Goal: Task Accomplishment & Management: Use online tool/utility

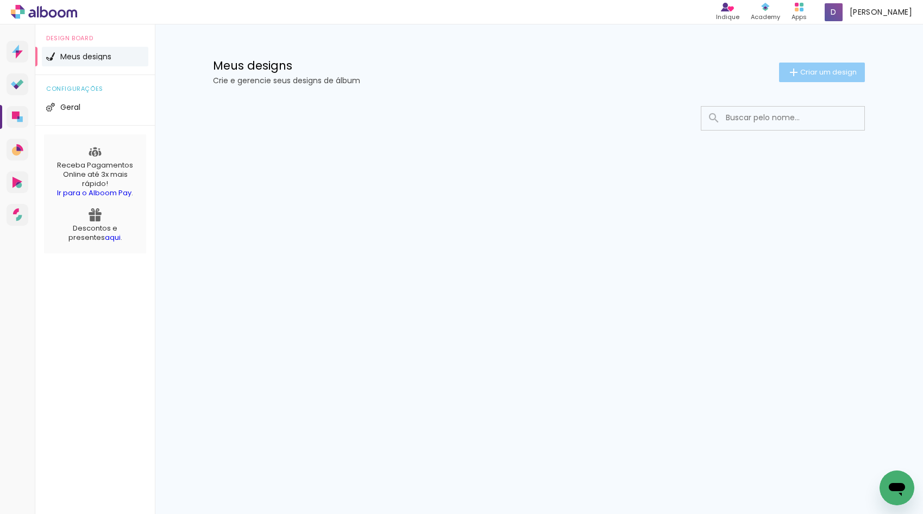
click at [806, 71] on span "Criar um design" at bounding box center [828, 71] width 57 height 7
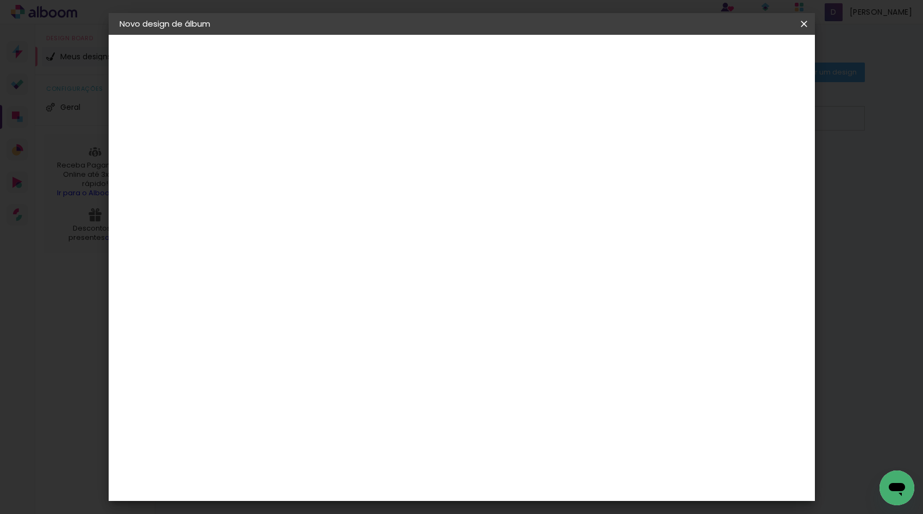
click at [297, 143] on input at bounding box center [297, 145] width 0 height 17
type input "Milena 10 anos"
type paper-input "Milena 10 anos"
click at [0, 0] on slot "Avançar" at bounding box center [0, 0] width 0 height 0
click at [309, 210] on input at bounding box center [314, 207] width 88 height 14
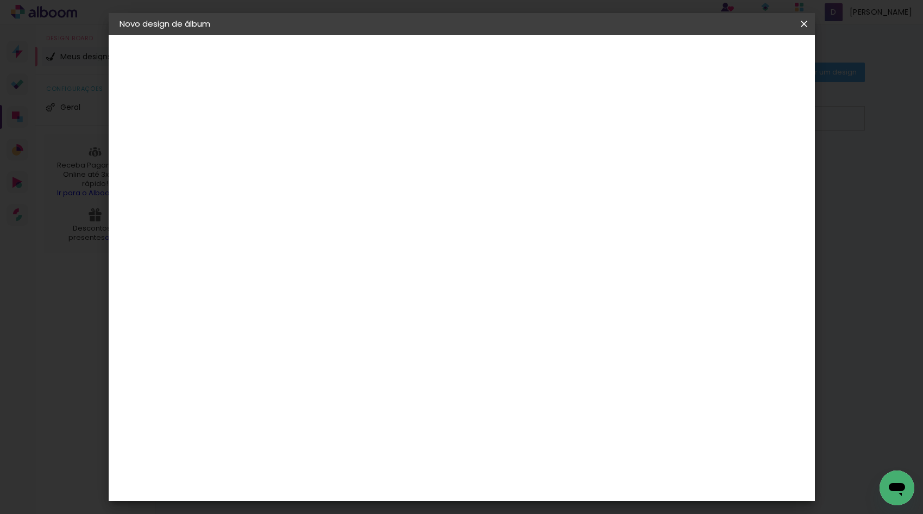
click at [326, 206] on input at bounding box center [314, 207] width 88 height 14
type input "go image"
type paper-input "go image"
click at [472, 172] on paper-item "Tamanho Livre" at bounding box center [423, 165] width 97 height 24
click at [359, 220] on album-spec-supplier-section at bounding box center [368, 173] width 205 height 137
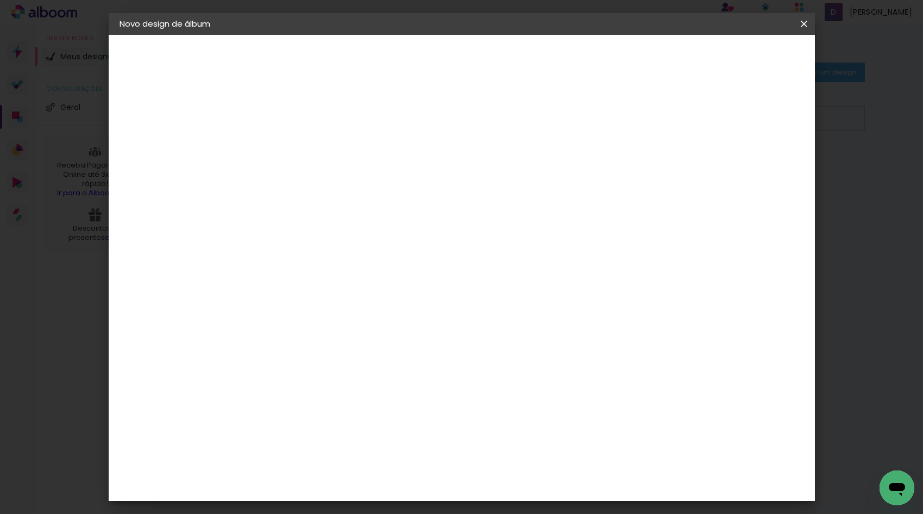
click at [358, 205] on input "go image" at bounding box center [314, 207] width 88 height 14
drag, startPoint x: 499, startPoint y: 208, endPoint x: 673, endPoint y: 223, distance: 174.6
click at [358, 208] on input "go image" at bounding box center [314, 207] width 88 height 14
click at [466, 225] on div "Sugerir uma encadernadora" at bounding box center [431, 226] width 67 height 17
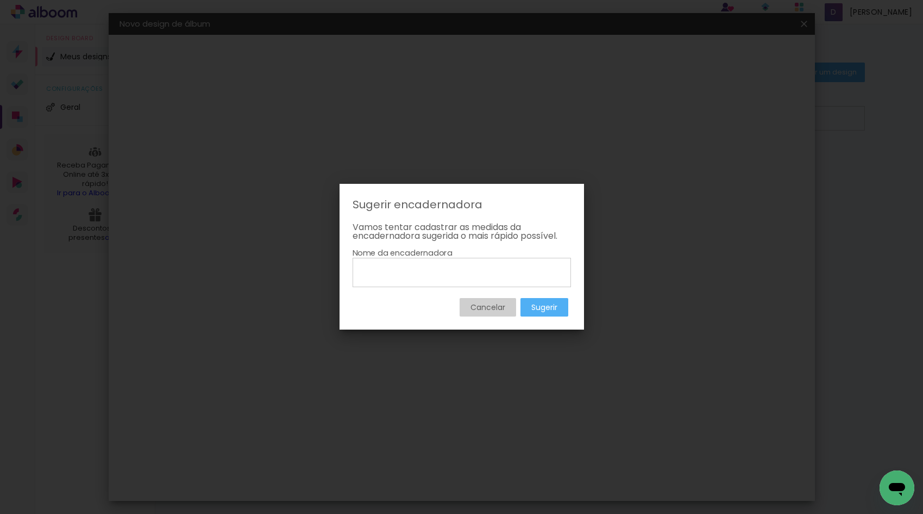
drag, startPoint x: 495, startPoint y: 303, endPoint x: 462, endPoint y: 266, distance: 49.7
click at [0, 0] on slot "Cancelar" at bounding box center [0, 0] width 0 height 0
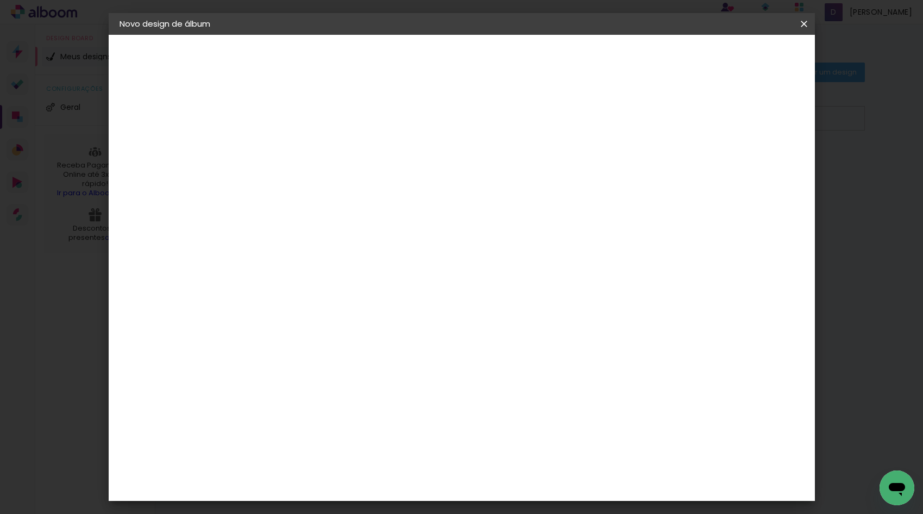
click at [349, 167] on input "Brasil" at bounding box center [309, 174] width 79 height 14
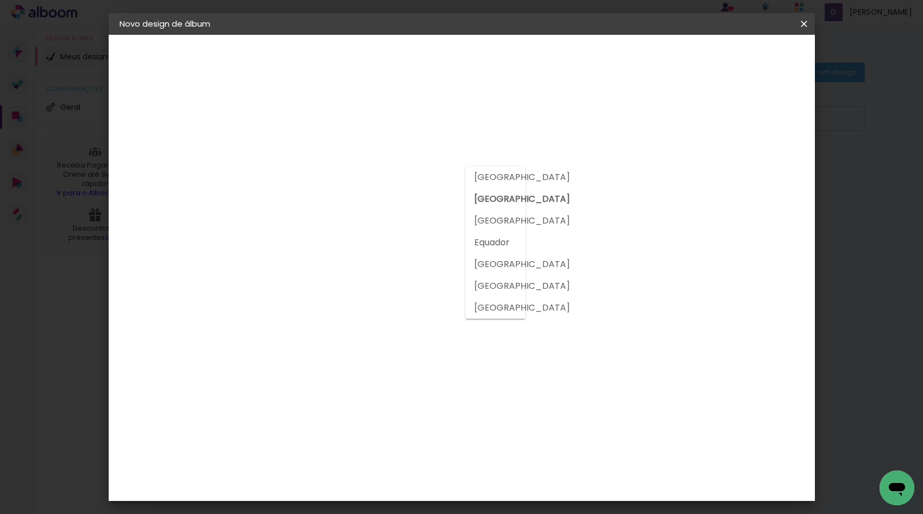
click at [0, 0] on slot "Brasil" at bounding box center [0, 0] width 0 height 0
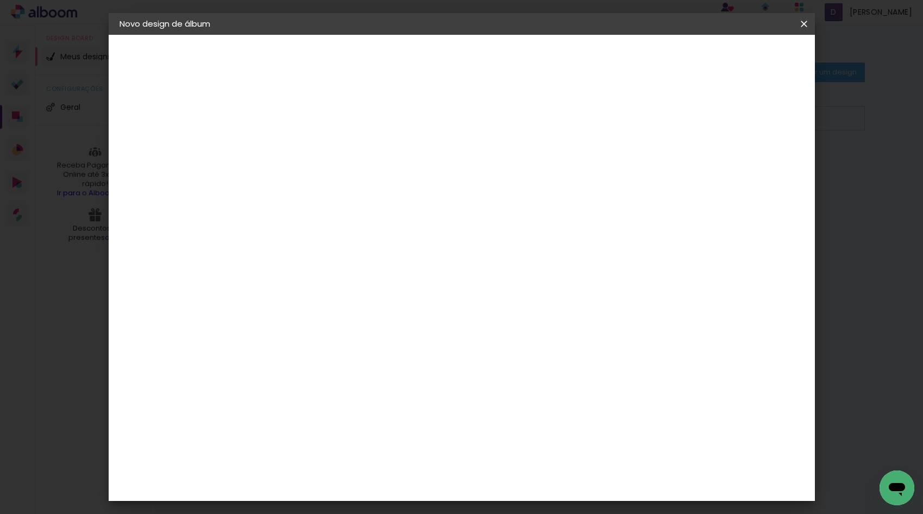
click at [358, 209] on input "go image" at bounding box center [314, 207] width 88 height 14
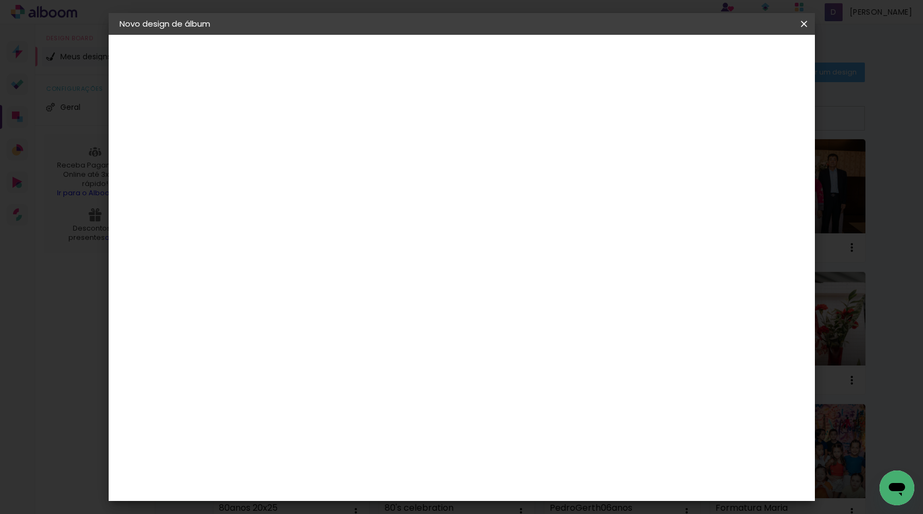
click at [336, 205] on input "go image" at bounding box center [314, 207] width 88 height 14
click at [0, 0] on slot "Tamanho Livre" at bounding box center [0, 0] width 0 height 0
click at [195, 119] on div "2. Especificações Fornecedor Escolhendo fornecedor... Modelo Escolhendo modelo.…" at bounding box center [179, 149] width 119 height 89
click at [412, 57] on paper-button "Voltar" at bounding box center [390, 57] width 44 height 18
click at [0, 0] on slot "Avançar" at bounding box center [0, 0] width 0 height 0
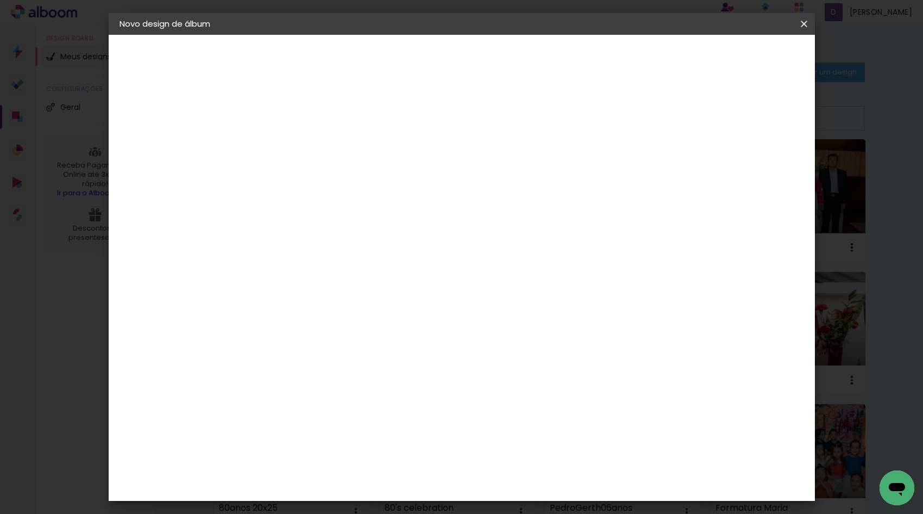
click at [351, 206] on input "go image" at bounding box center [314, 207] width 88 height 14
type input "g"
click at [277, 169] on input "Brasil" at bounding box center [309, 174] width 79 height 14
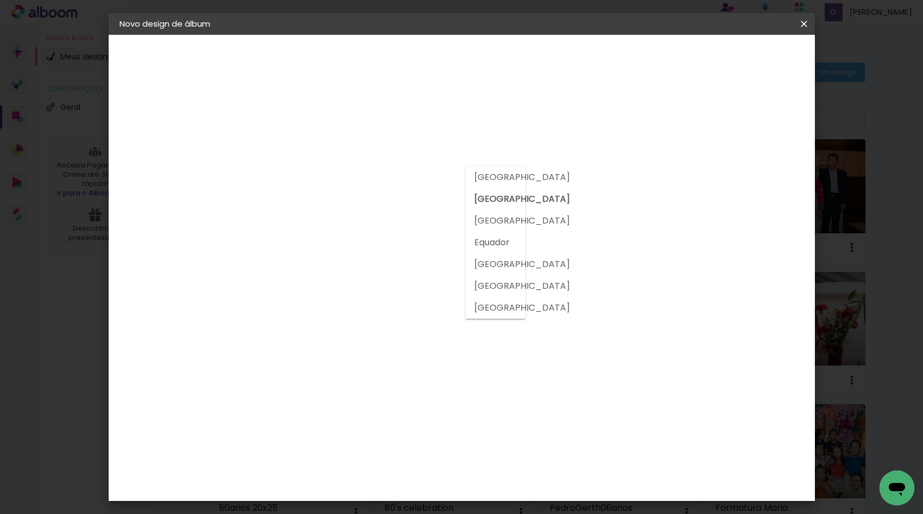
click at [0, 0] on slot "Brasil" at bounding box center [0, 0] width 0 height 0
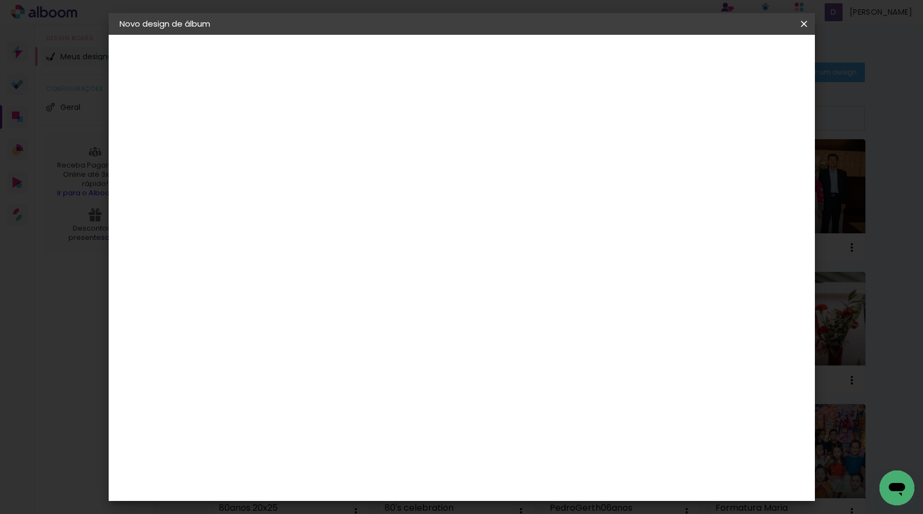
click at [390, 223] on album-spec-supplier-section at bounding box center [368, 173] width 205 height 137
click at [358, 205] on input at bounding box center [314, 207] width 88 height 14
type input "go"
type paper-input "go"
click at [311, 249] on div "Go image" at bounding box center [303, 247] width 27 height 17
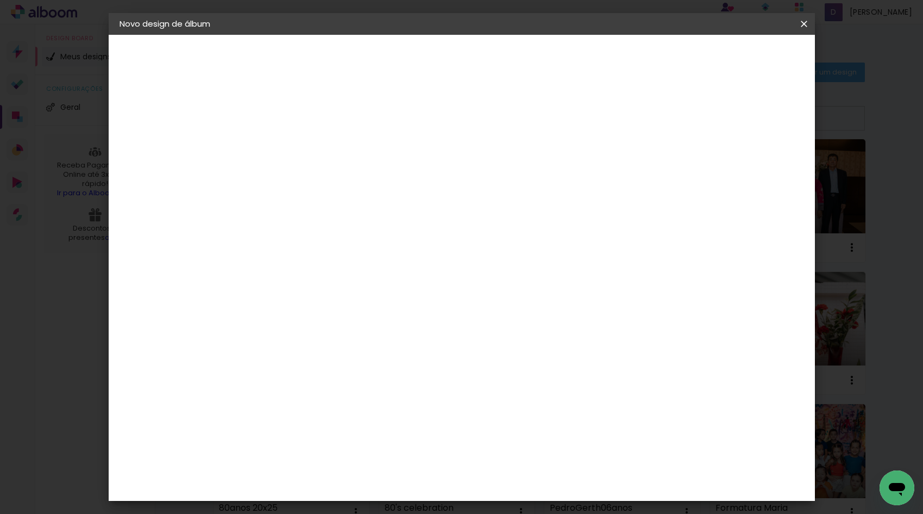
click at [316, 247] on div "Go image" at bounding box center [303, 247] width 27 height 17
click at [0, 0] on slot "Tamanho Livre" at bounding box center [0, 0] width 0 height 0
click at [472, 192] on div at bounding box center [423, 186] width 97 height 14
click at [334, 249] on paper-item "Go image" at bounding box center [314, 248] width 96 height 28
click at [298, 251] on paper-item "Go image" at bounding box center [314, 248] width 96 height 28
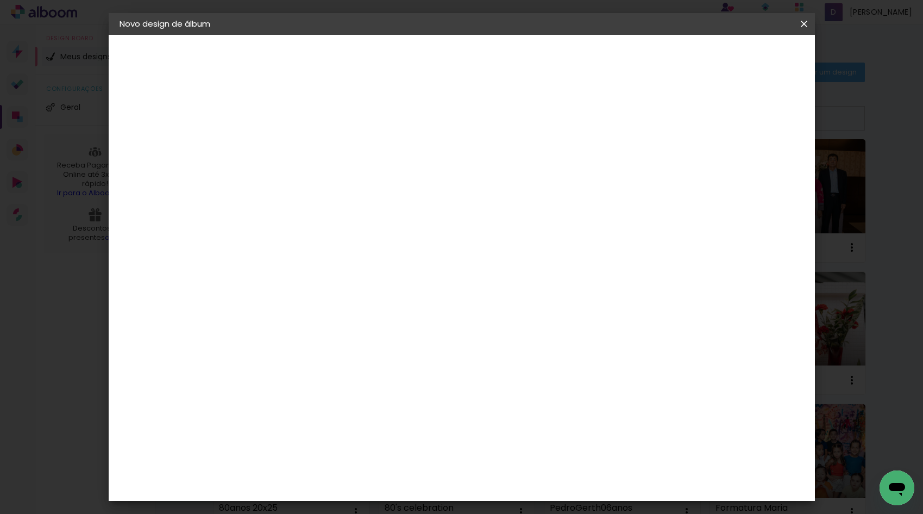
click at [272, 246] on img at bounding box center [278, 247] width 13 height 13
click at [417, 127] on div "Fornecedor Escolha um fornecedor ou avance com o tamanho livre. Voltar Avançar" at bounding box center [369, 81] width 238 height 92
click at [0, 0] on slot "Tamanho Livre" at bounding box center [0, 0] width 0 height 0
drag, startPoint x: 601, startPoint y: 185, endPoint x: 419, endPoint y: 253, distance: 194.3
click at [472, 185] on div at bounding box center [423, 186] width 97 height 14
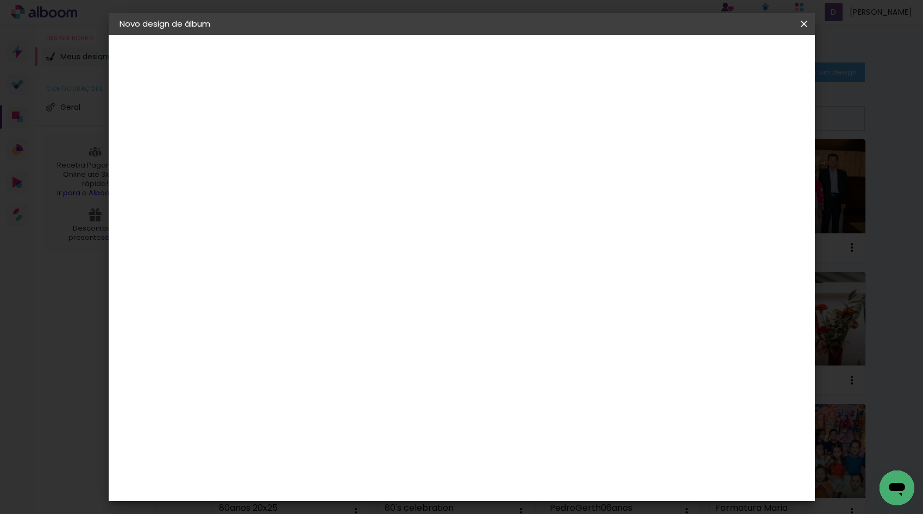
click at [316, 247] on div "Go image" at bounding box center [303, 247] width 27 height 17
click at [488, 127] on div "Fornecedor Escolha um fornecedor ou avance com o tamanho livre. Voltar Avançar" at bounding box center [369, 81] width 238 height 92
click at [472, 170] on paper-item "Tamanho Livre" at bounding box center [423, 165] width 97 height 24
click at [0, 0] on slot "Tamanho Livre" at bounding box center [0, 0] width 0 height 0
click at [472, 111] on div "Avançado Tamanho Livre Sugerir uma encadernadora" at bounding box center [423, 173] width 97 height 137
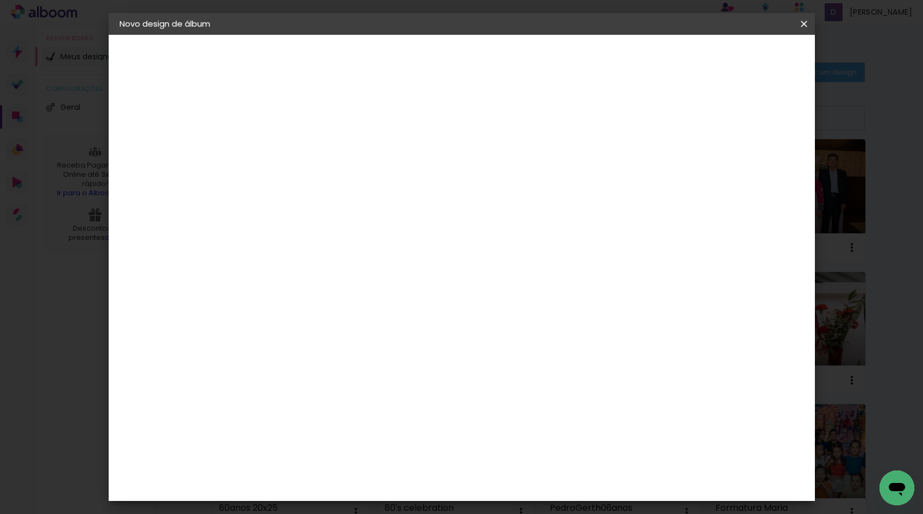
click at [0, 0] on slot "Avançar" at bounding box center [0, 0] width 0 height 0
click at [160, 137] on div "Tamanho livre" at bounding box center [160, 134] width 37 height 15
click at [201, 132] on iron-pages "Fornecedor Escolhendo fornecedor..." at bounding box center [179, 134] width 119 height 22
click at [316, 245] on div "Go image" at bounding box center [303, 247] width 27 height 17
click at [0, 0] on slot "Tamanho Livre" at bounding box center [0, 0] width 0 height 0
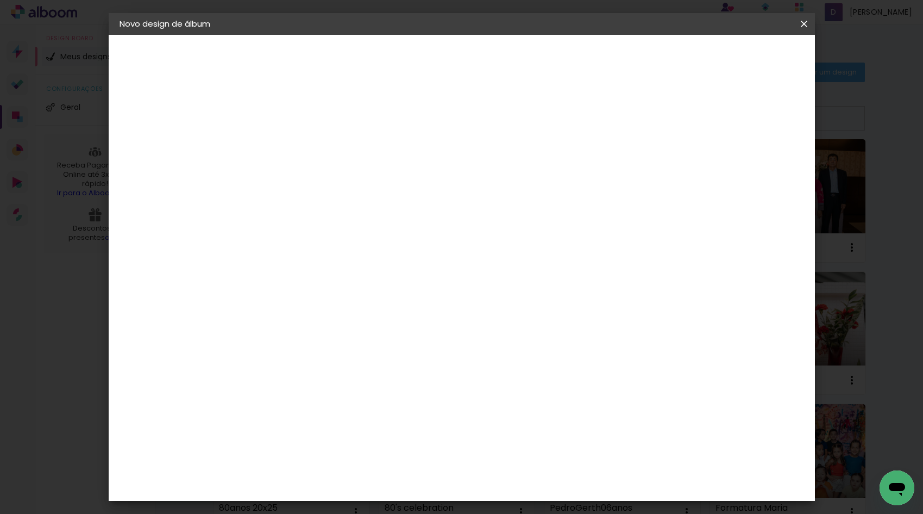
click at [151, 159] on iron-pages "Modelo Escolhendo modelo... Tamanho livre" at bounding box center [179, 159] width 119 height 22
click at [202, 132] on iron-pages "Fornecedor Escolhendo fornecedor..." at bounding box center [179, 134] width 119 height 22
click at [472, 166] on paper-item "Tamanho Livre" at bounding box center [423, 165] width 97 height 24
click at [412, 63] on paper-button "Voltar" at bounding box center [390, 57] width 44 height 18
click at [0, 0] on slot "Avançar" at bounding box center [0, 0] width 0 height 0
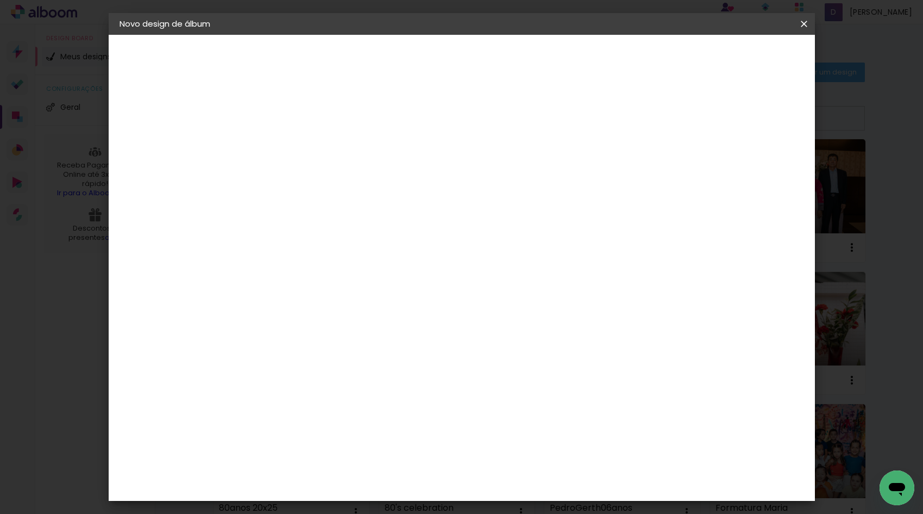
click at [316, 248] on div "Go image" at bounding box center [303, 247] width 27 height 17
click at [804, 24] on iron-icon at bounding box center [804, 23] width 13 height 11
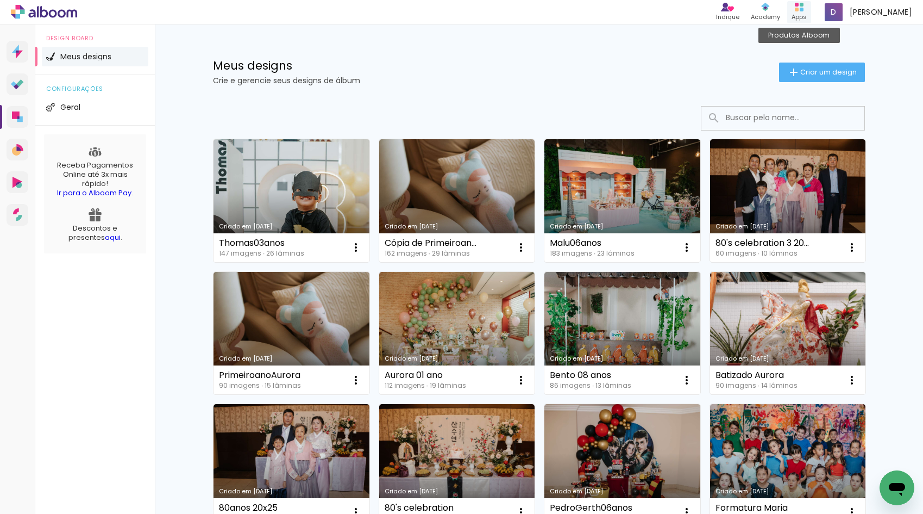
click at [807, 14] on div "Apps" at bounding box center [799, 16] width 15 height 9
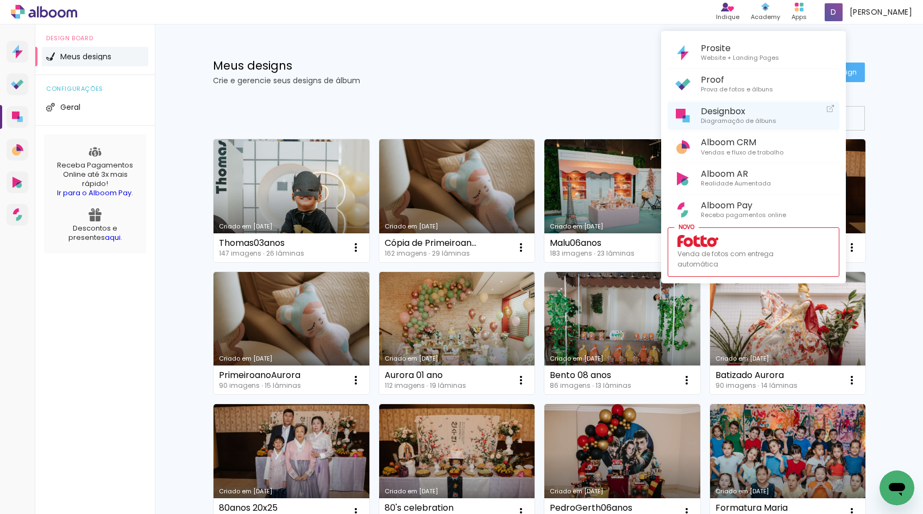
click at [693, 115] on link "Designbox Diagramação de álbuns" at bounding box center [754, 116] width 172 height 29
click at [689, 111] on icon at bounding box center [683, 116] width 14 height 14
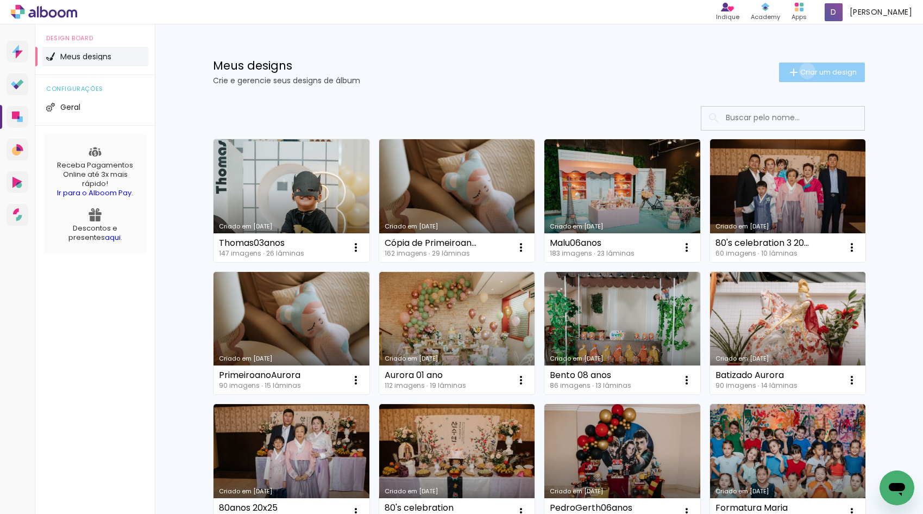
click at [805, 71] on span "Criar um design" at bounding box center [828, 71] width 57 height 7
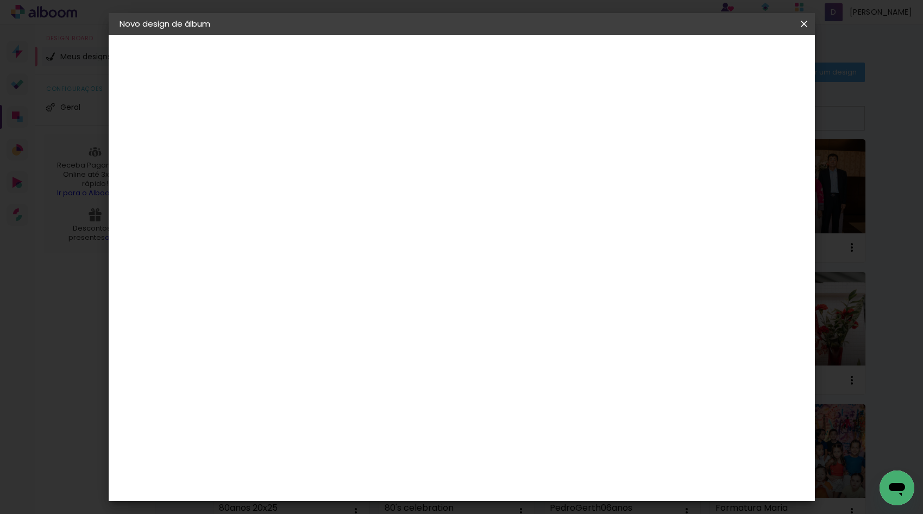
click at [297, 145] on input at bounding box center [297, 145] width 0 height 17
type input "Milena 10 anos"
type paper-input "Milena 10 anos"
click at [0, 0] on slot "Avançar" at bounding box center [0, 0] width 0 height 0
click at [341, 205] on input at bounding box center [325, 207] width 110 height 14
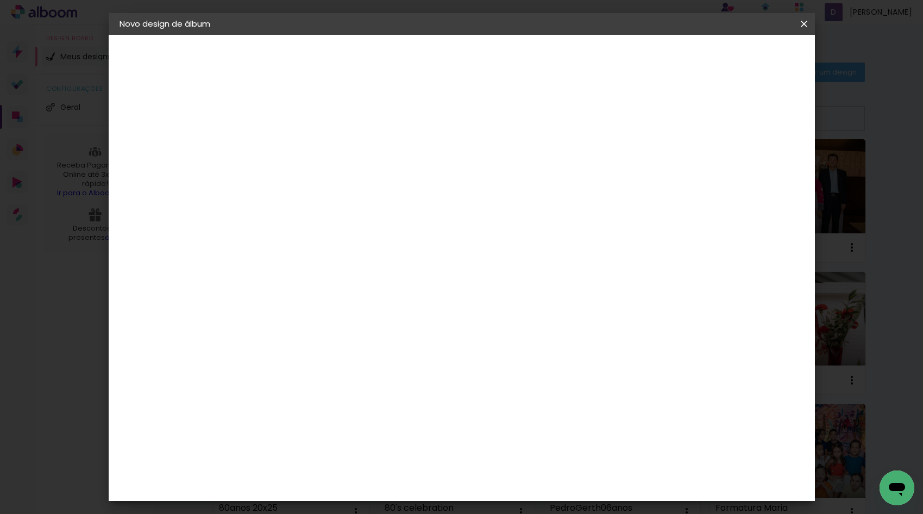
type input "go"
type paper-input "go"
click at [301, 246] on div "Go image" at bounding box center [303, 247] width 27 height 17
click at [0, 0] on slot "Tamanho Livre" at bounding box center [0, 0] width 0 height 0
click at [472, 162] on paper-item "Tamanho Livre" at bounding box center [423, 165] width 97 height 24
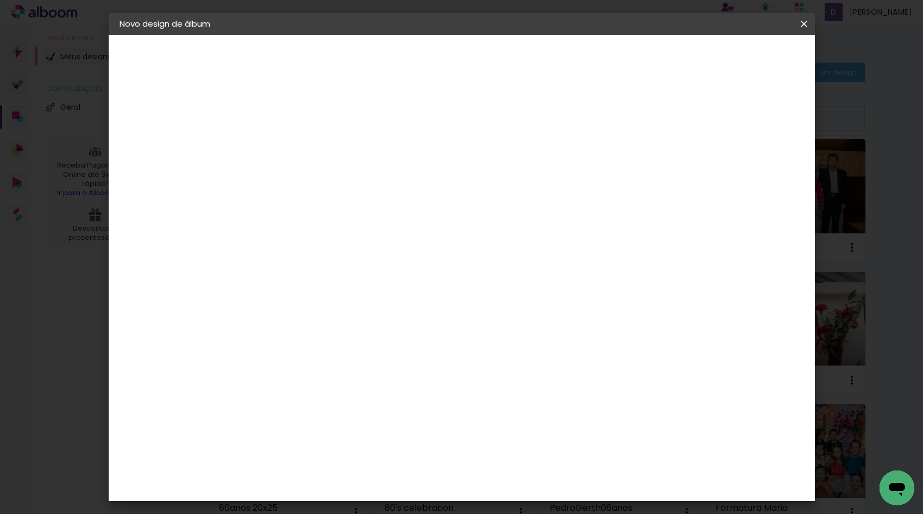
drag, startPoint x: 571, startPoint y: 160, endPoint x: 655, endPoint y: 192, distance: 90.1
click at [0, 0] on slot "Tamanho Livre" at bounding box center [0, 0] width 0 height 0
drag, startPoint x: 598, startPoint y: 169, endPoint x: 668, endPoint y: 166, distance: 70.2
click at [0, 0] on slot "Tamanho Livre" at bounding box center [0, 0] width 0 height 0
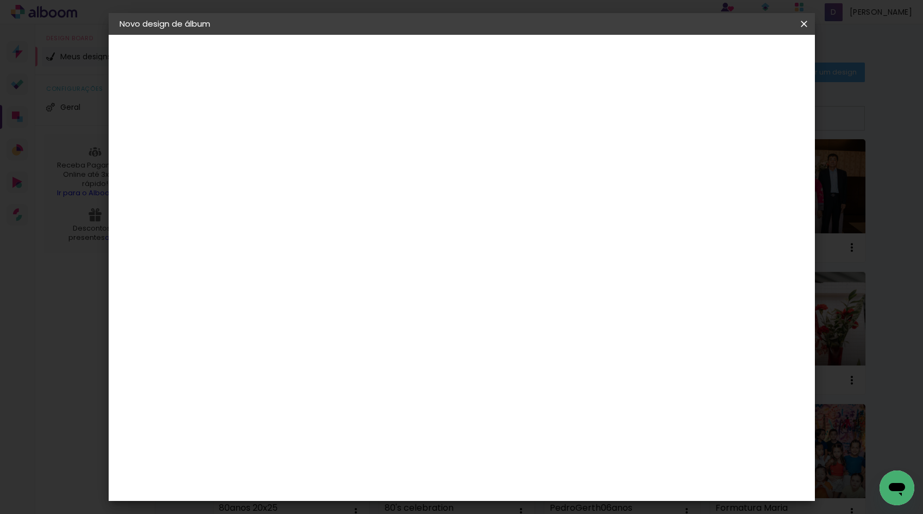
click at [472, 173] on paper-item "Tamanho Livre" at bounding box center [423, 165] width 97 height 24
click at [0, 0] on slot "Tamanho Livre" at bounding box center [0, 0] width 0 height 0
click at [472, 180] on div at bounding box center [423, 186] width 97 height 14
click at [0, 0] on slot "Tamanho Livre" at bounding box center [0, 0] width 0 height 0
click at [471, 49] on paper-button "Avançar" at bounding box center [444, 57] width 53 height 18
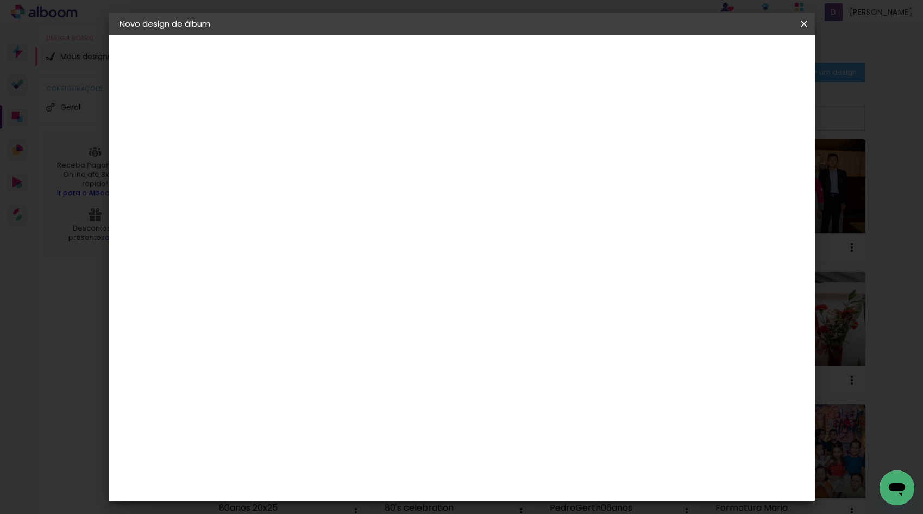
click at [290, 124] on input "2" at bounding box center [289, 125] width 37 height 14
click at [419, 169] on span "30" at bounding box center [418, 170] width 18 height 16
drag, startPoint x: 405, startPoint y: 169, endPoint x: 450, endPoint y: 168, distance: 45.1
click at [450, 168] on div "30 cm" at bounding box center [423, 170] width 217 height 27
click at [739, 111] on div "mm Mostrar sangria" at bounding box center [511, 86] width 522 height 103
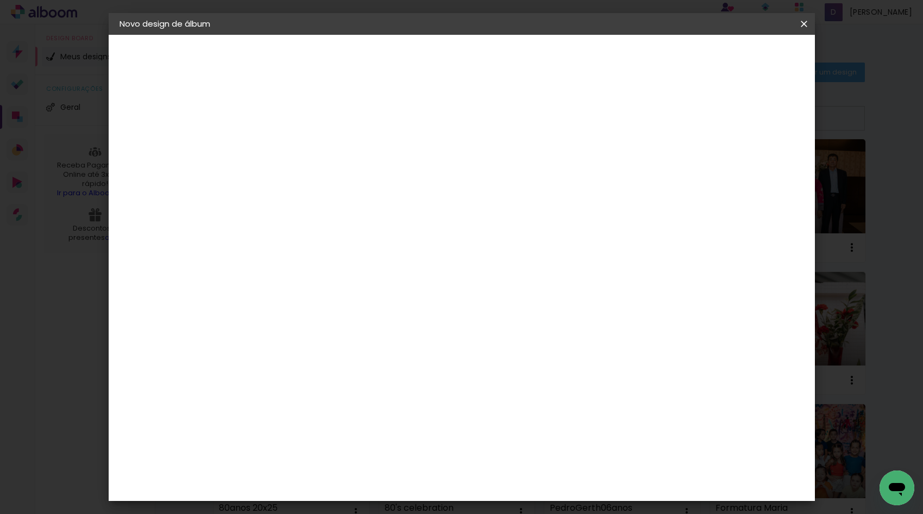
drag, startPoint x: 412, startPoint y: 171, endPoint x: 452, endPoint y: 174, distance: 40.3
click at [452, 174] on div "30 cm" at bounding box center [423, 170] width 217 height 27
click at [164, 135] on div "Tamanho livre" at bounding box center [160, 134] width 37 height 15
click at [472, 171] on paper-item "Tamanho Livre" at bounding box center [423, 165] width 97 height 24
click at [0, 0] on slot "Tamanho Livre" at bounding box center [0, 0] width 0 height 0
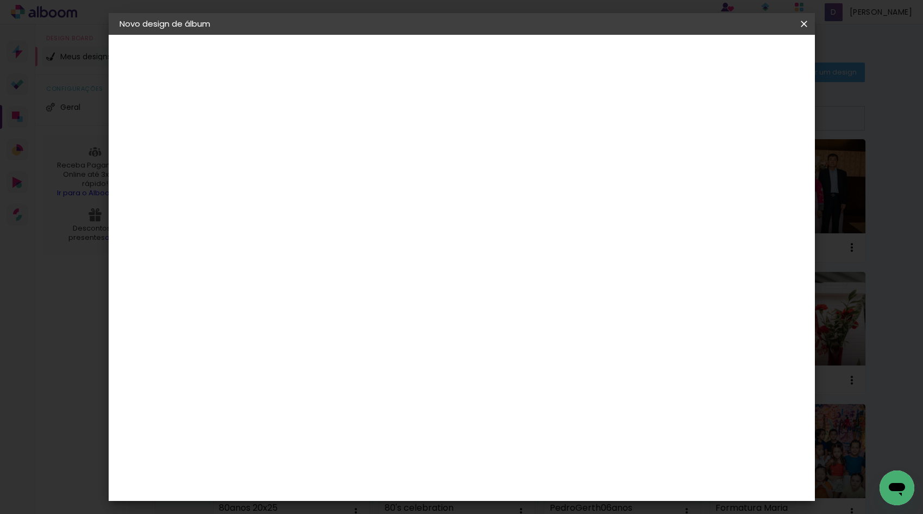
click at [0, 0] on slot "Tamanho Livre" at bounding box center [0, 0] width 0 height 0
click at [312, 237] on paper-item "Go image" at bounding box center [314, 248] width 96 height 28
click at [0, 0] on slot "Tamanho Livre" at bounding box center [0, 0] width 0 height 0
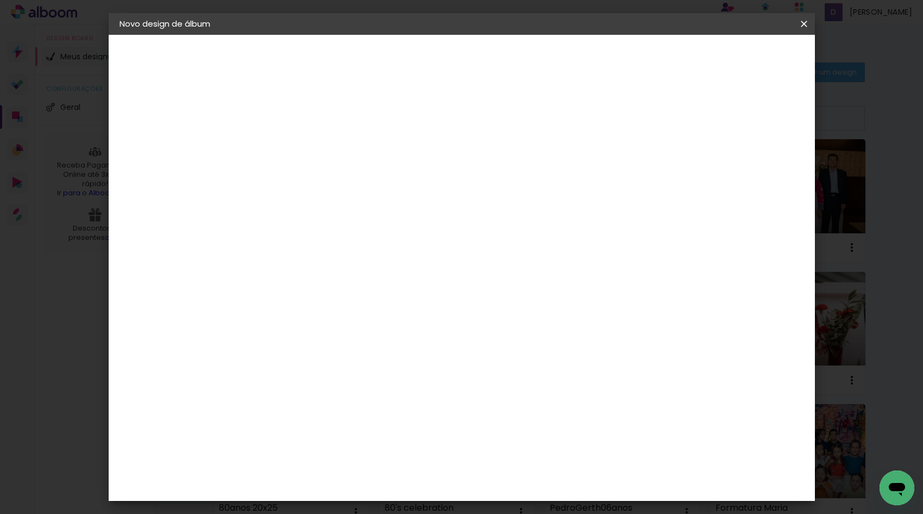
click at [472, 132] on h3 "Avançado" at bounding box center [423, 133] width 97 height 12
click at [0, 0] on slot "Tamanho Livre" at bounding box center [0, 0] width 0 height 0
click at [0, 0] on slot "Avançar" at bounding box center [0, 0] width 0 height 0
click at [744, 58] on span "Iniciar design" at bounding box center [719, 58] width 49 height 8
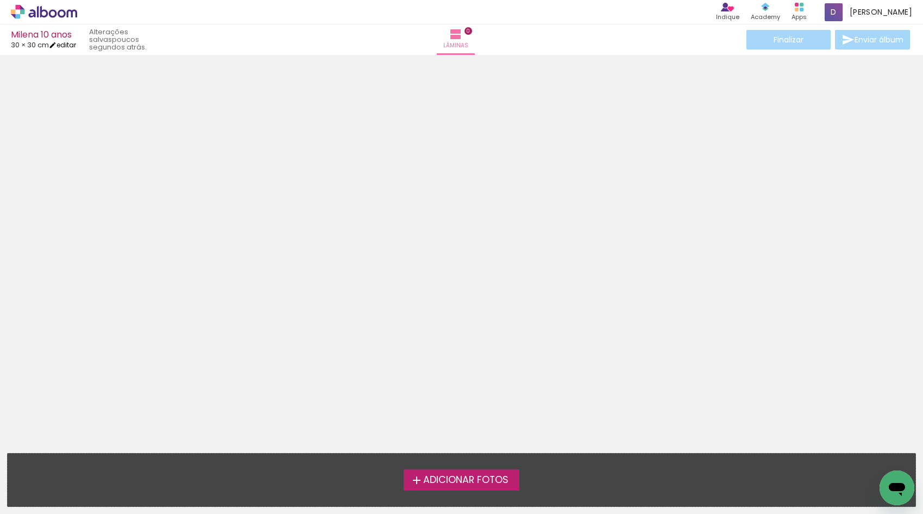
click at [70, 45] on link "editar" at bounding box center [62, 44] width 27 height 9
type input "30"
type input "60"
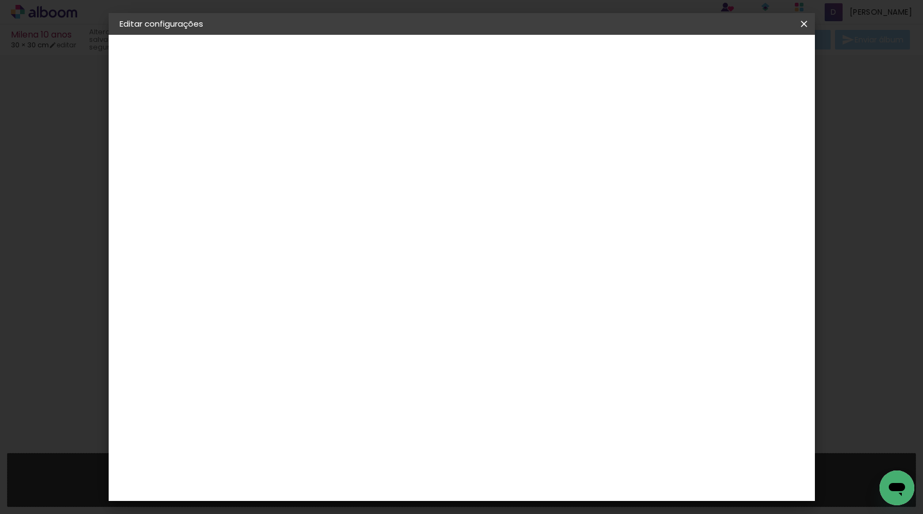
click at [415, 173] on span "30" at bounding box center [418, 170] width 18 height 16
click at [57, 49] on iron-overlay-backdrop at bounding box center [461, 257] width 923 height 514
click at [60, 48] on iron-overlay-backdrop at bounding box center [461, 257] width 923 height 514
click at [149, 157] on div "Tamanho livre" at bounding box center [160, 158] width 37 height 15
click at [0, 0] on slot "Tamanho Livre" at bounding box center [0, 0] width 0 height 0
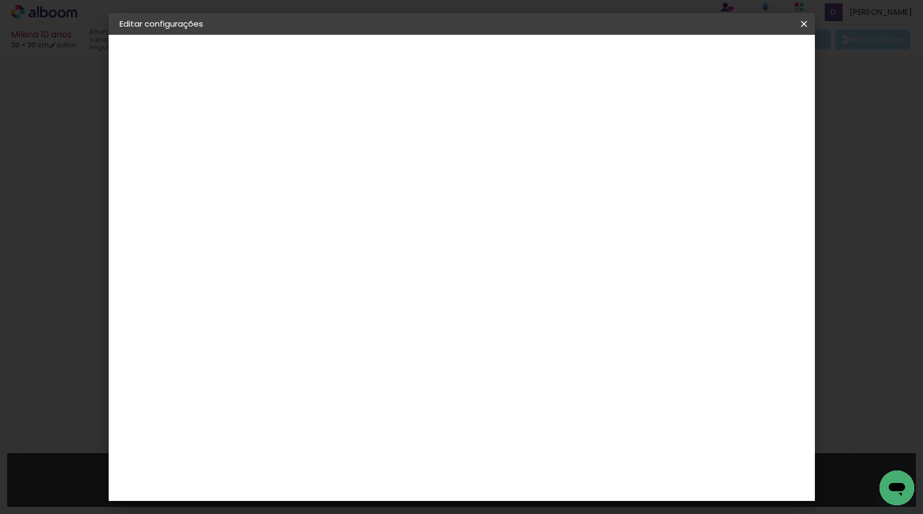
scroll to position [928, 0]
click at [296, 462] on div "Go image" at bounding box center [303, 470] width 27 height 17
click at [0, 0] on slot "Tamanho Livre" at bounding box center [0, 0] width 0 height 0
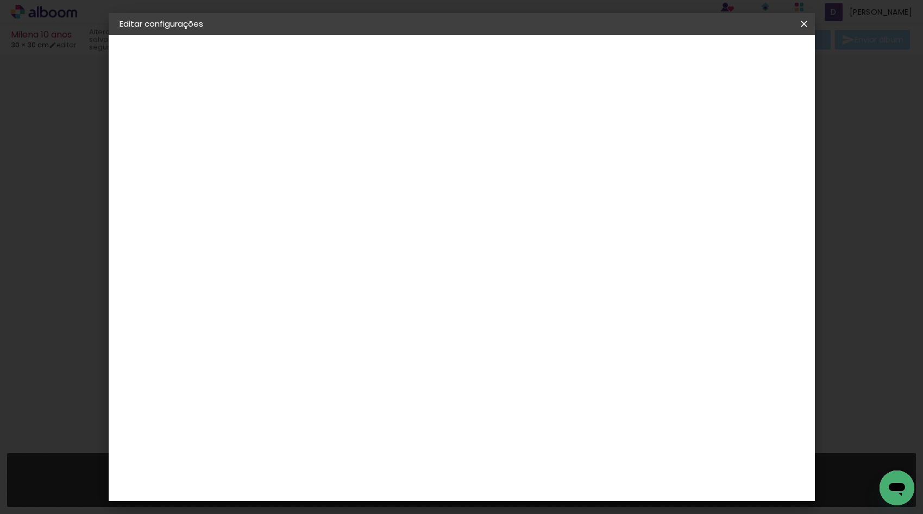
click at [145, 161] on iron-pages "Modelo Escolhendo modelo... Tamanho livre" at bounding box center [179, 159] width 119 height 22
click at [179, 127] on iron-pages "Fornecedor Escolhendo fornecedor..." at bounding box center [179, 134] width 119 height 22
click at [176, 135] on iron-pages "Fornecedor Escolhendo fornecedor..." at bounding box center [179, 134] width 119 height 22
click at [0, 0] on slot "Avançar" at bounding box center [0, 0] width 0 height 0
click at [174, 127] on paper-button "Tamanho livre" at bounding box center [179, 134] width 119 height 22
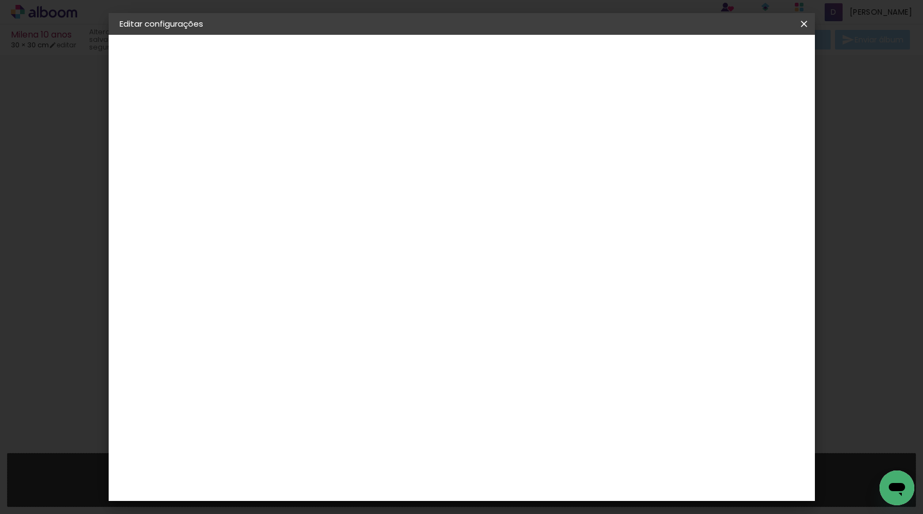
click at [500, 153] on div at bounding box center [448, 146] width 104 height 14
click at [0, 0] on slot "Tamanho Livre" at bounding box center [0, 0] width 0 height 0
